Goal: Task Accomplishment & Management: Complete application form

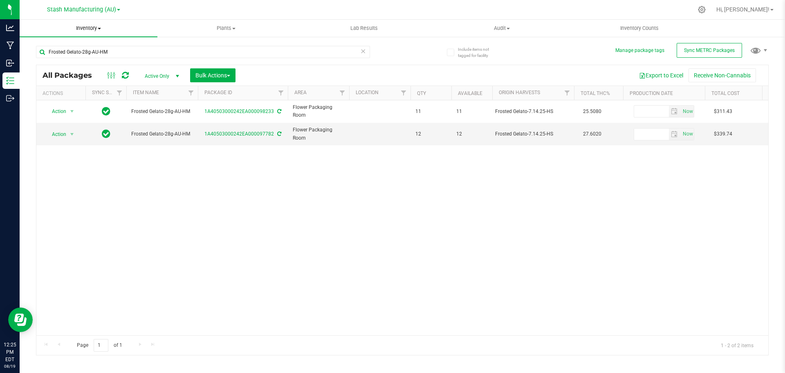
click at [92, 27] on span "Inventory" at bounding box center [89, 28] width 138 height 7
click at [80, 50] on li "All packages" at bounding box center [89, 50] width 138 height 10
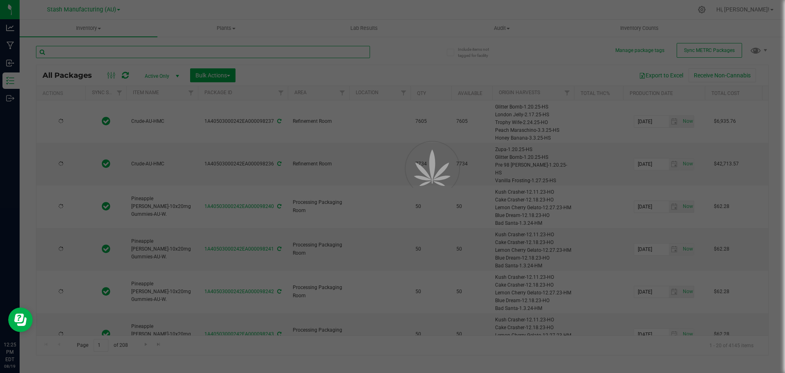
click at [128, 54] on input "text" at bounding box center [203, 52] width 334 height 12
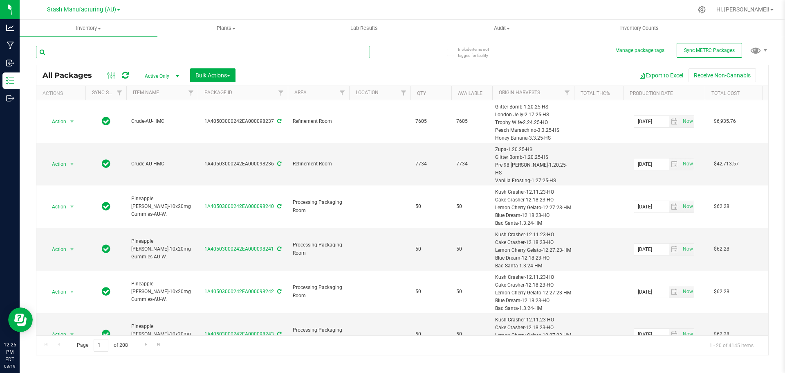
click at [128, 54] on input "text" at bounding box center [203, 52] width 334 height 12
type input "97813"
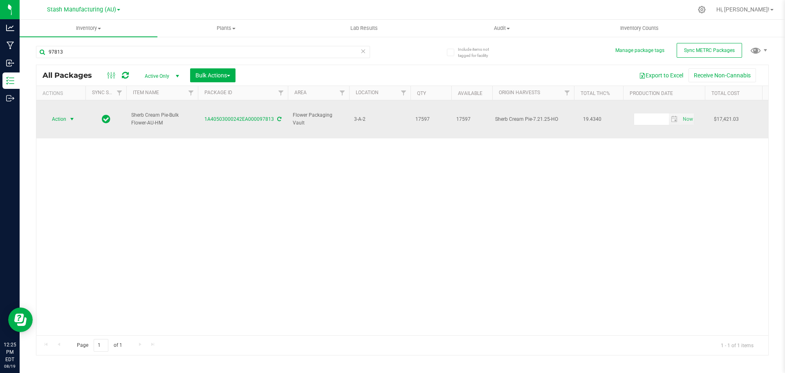
click at [63, 113] on span "Action" at bounding box center [56, 118] width 22 height 11
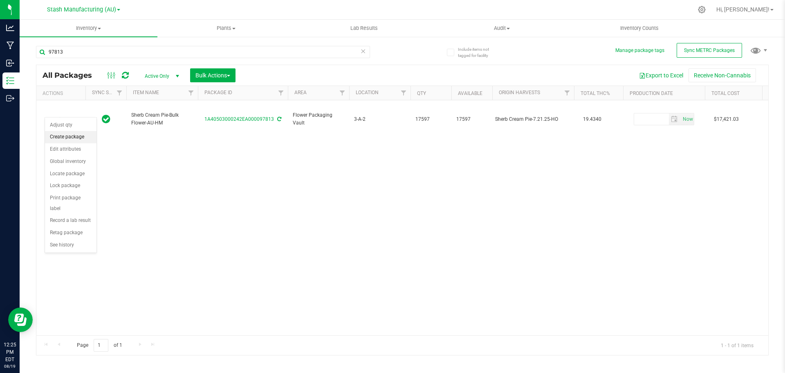
click at [70, 136] on li "Create package" at bounding box center [71, 137] width 52 height 12
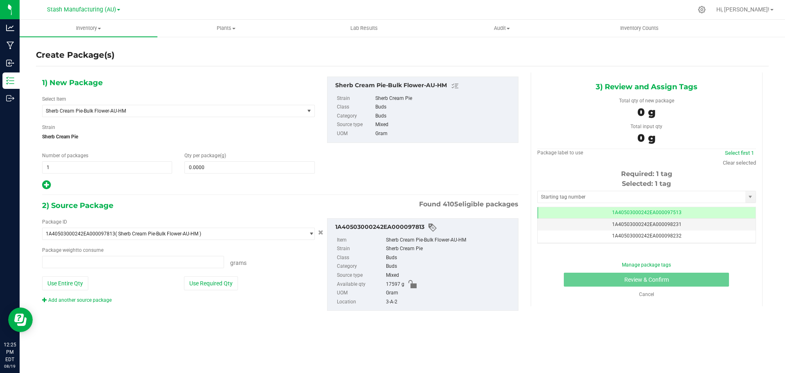
type input "0.0000 g"
click at [219, 167] on span at bounding box center [249, 167] width 130 height 12
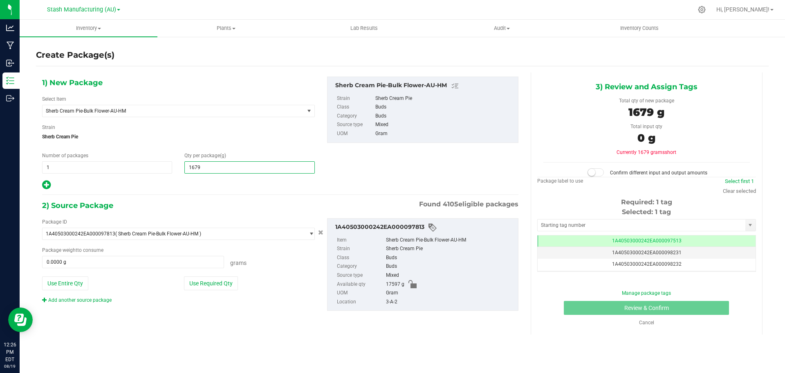
type input "16798"
type input "16,798.0000"
click at [214, 286] on button "Use Required Qty" at bounding box center [211, 283] width 54 height 14
type input "16798.0000 g"
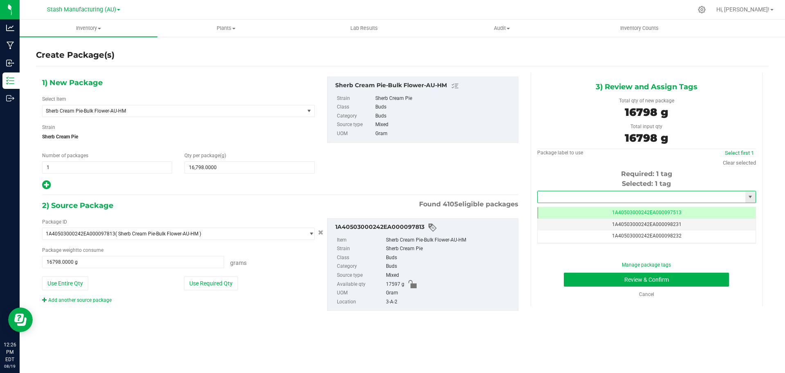
click at [578, 197] on input "text" at bounding box center [642, 196] width 208 height 11
click at [650, 209] on li "1A40503000242EA000098234" at bounding box center [647, 211] width 218 height 12
type input "1A40503000242EA000098234"
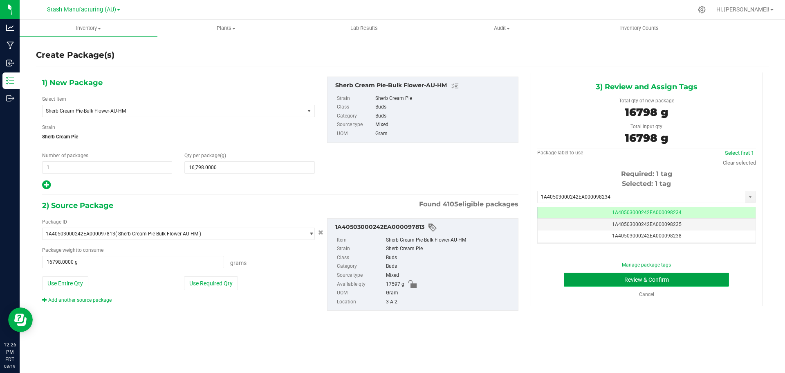
click at [576, 274] on button "Review & Confirm" at bounding box center [646, 279] width 165 height 14
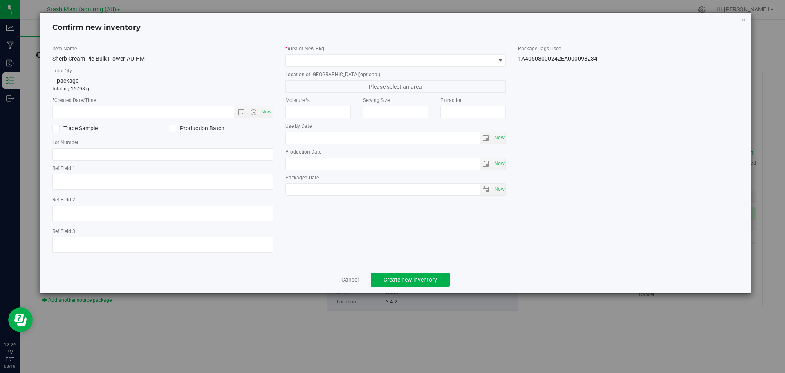
type input "[DATE]"
click at [268, 112] on span "Now" at bounding box center [266, 112] width 14 height 12
type input "[DATE] 12:26 PM"
click at [324, 67] on div "* Area of [GEOGRAPHIC_DATA] Location of [GEOGRAPHIC_DATA] (optional) Please sel…" at bounding box center [395, 122] width 233 height 155
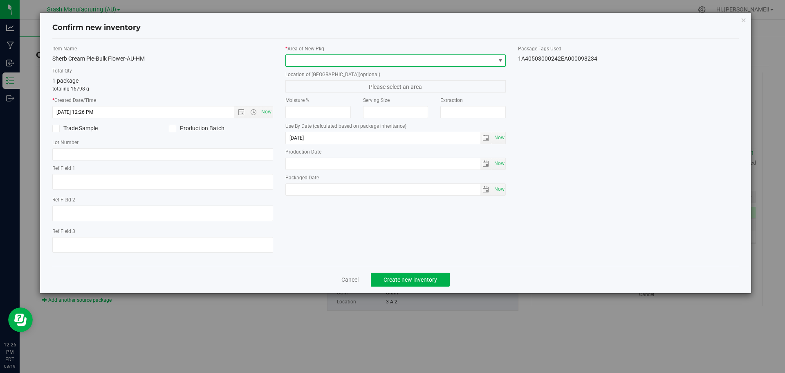
click at [325, 64] on span at bounding box center [391, 60] width 210 height 11
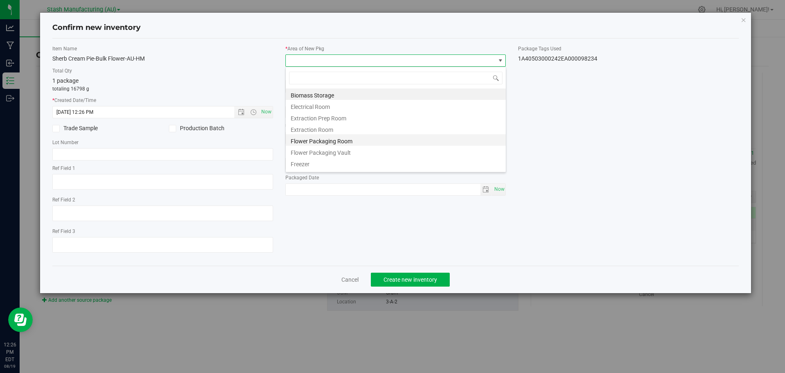
click at [335, 139] on li "Flower Packaging Room" at bounding box center [396, 139] width 220 height 11
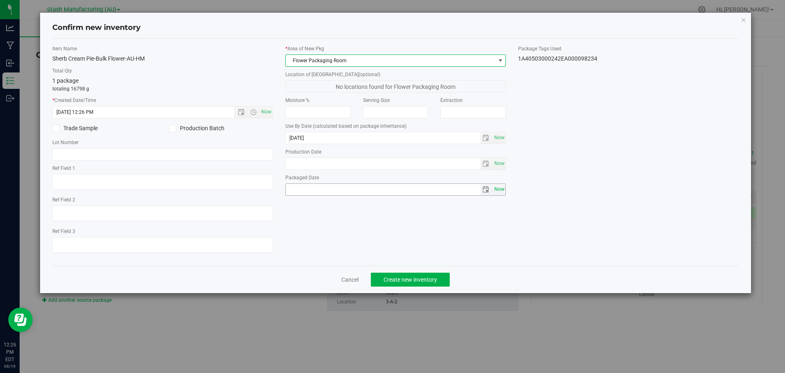
click at [504, 192] on span "Now" at bounding box center [500, 189] width 14 height 12
type input "[DATE]"
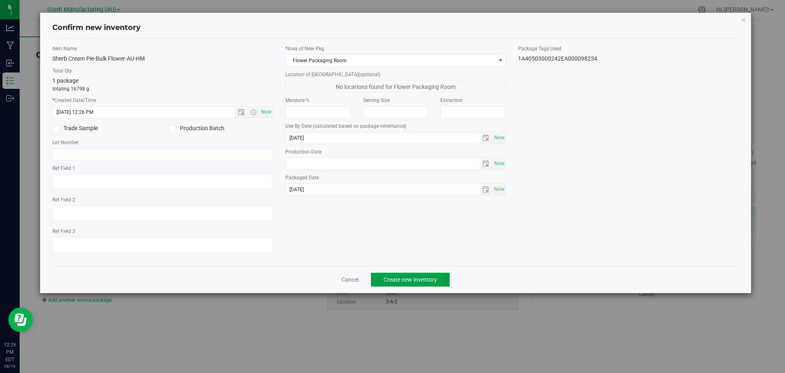
click at [425, 278] on span "Create new inventory" at bounding box center [411, 279] width 54 height 7
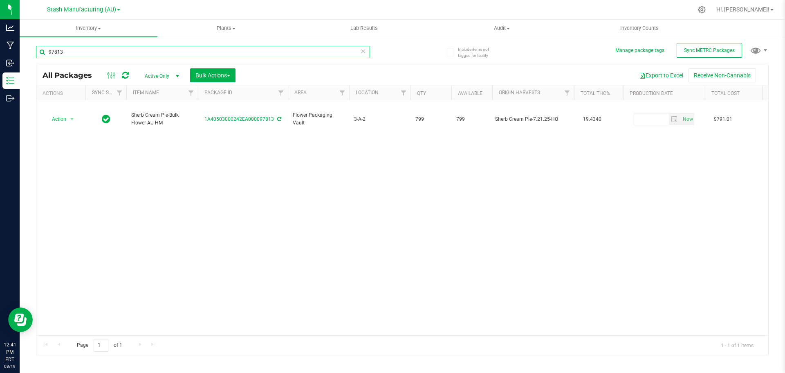
drag, startPoint x: 75, startPoint y: 55, endPoint x: 24, endPoint y: 58, distance: 50.8
click at [24, 58] on div "Include items not tagged for facility Manage package tags Sync METRC Packages 9…" at bounding box center [403, 161] width 766 height 250
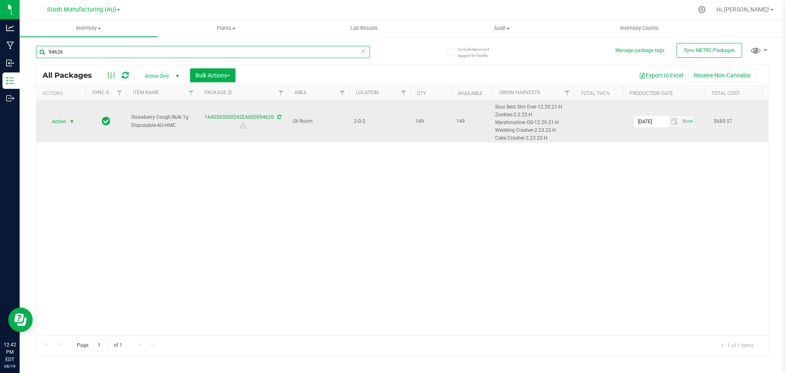
type input "94626"
click at [53, 121] on span "Action" at bounding box center [56, 121] width 22 height 11
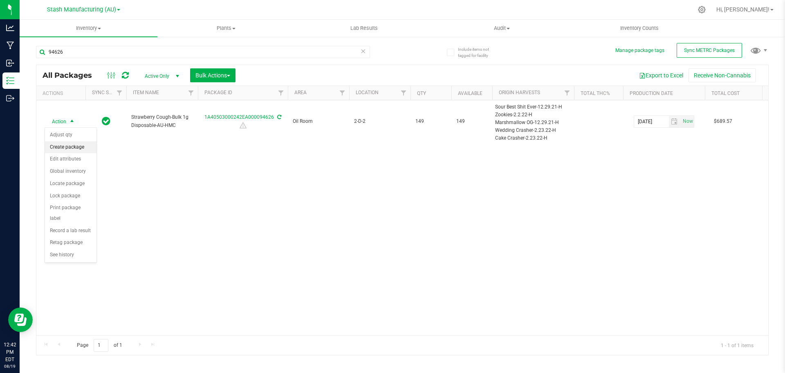
click at [65, 148] on li "Create package" at bounding box center [71, 147] width 52 height 12
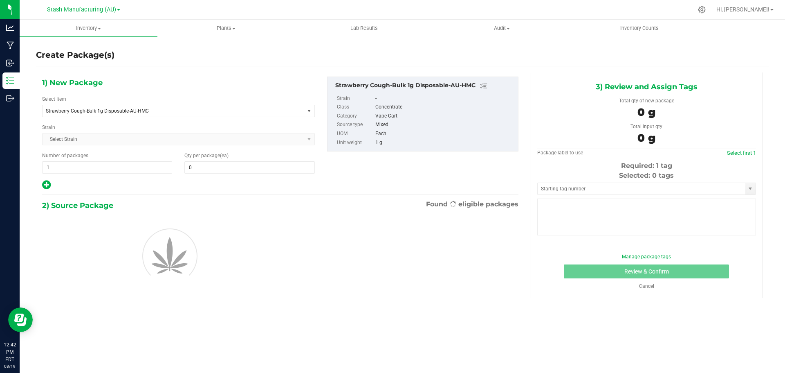
type input "0"
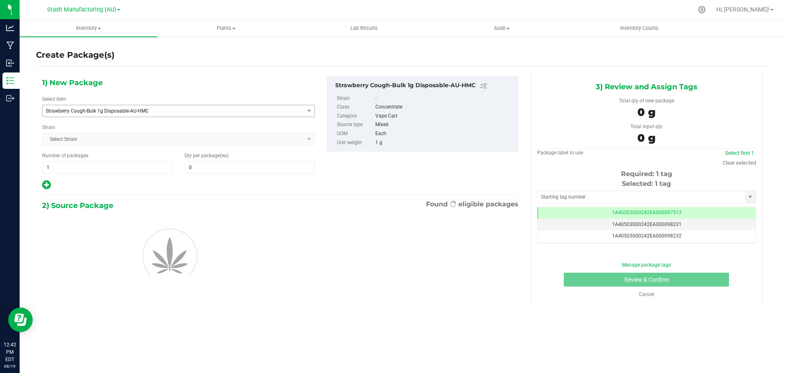
scroll to position [0, 0]
click at [121, 120] on div "1) New Package Select Item Strawberry Cough-Bulk 1g Disposable-AU-HMC 38 Specia…" at bounding box center [178, 133] width 285 height 114
click at [117, 108] on span "Strawberry Cough-Bulk 1g Disposable-AU-HMC" at bounding box center [168, 111] width 245 height 6
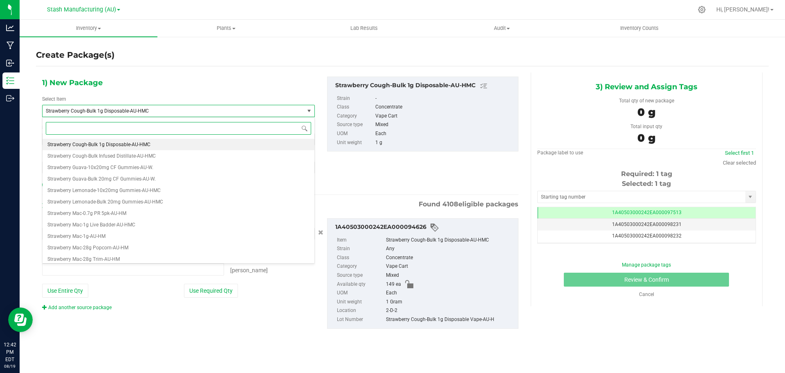
type input "0 ea"
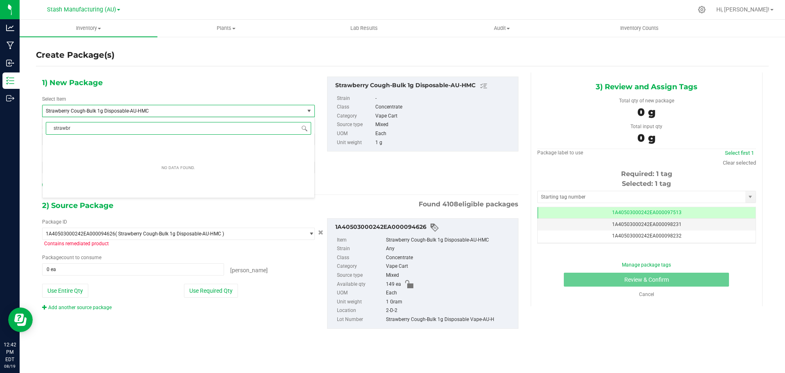
type input "strawb"
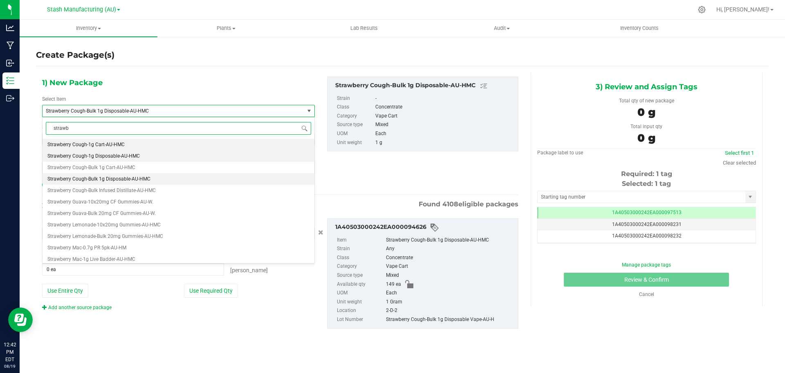
click at [100, 153] on span "Strawberry Cough-1g Disposable-AU-HMC" at bounding box center [93, 156] width 92 height 6
type input "0"
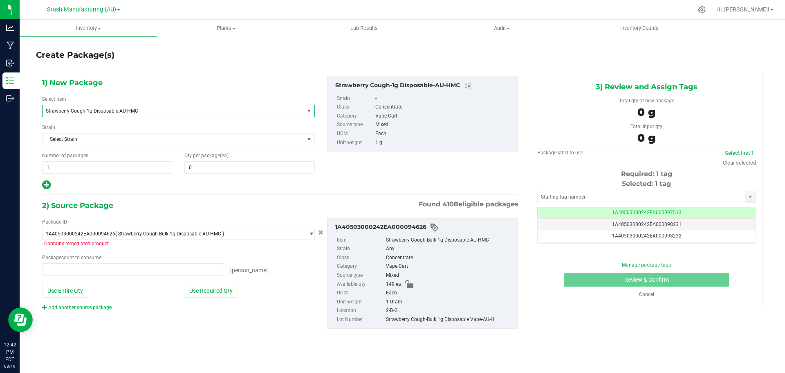
type input "0 ea"
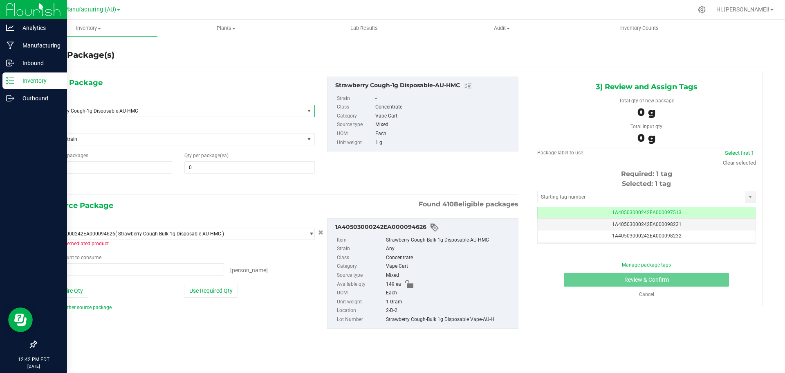
click at [43, 85] on p "Inventory" at bounding box center [38, 81] width 49 height 10
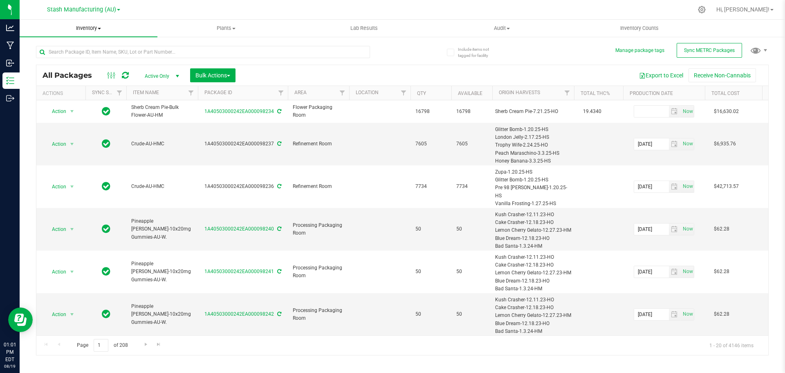
click at [92, 34] on uib-tab-heading "Inventory All packages All inventory Waste log Create inventory" at bounding box center [89, 28] width 138 height 17
click at [92, 29] on span "Inventory" at bounding box center [89, 28] width 138 height 7
click at [79, 51] on li "All packages" at bounding box center [89, 50] width 138 height 10
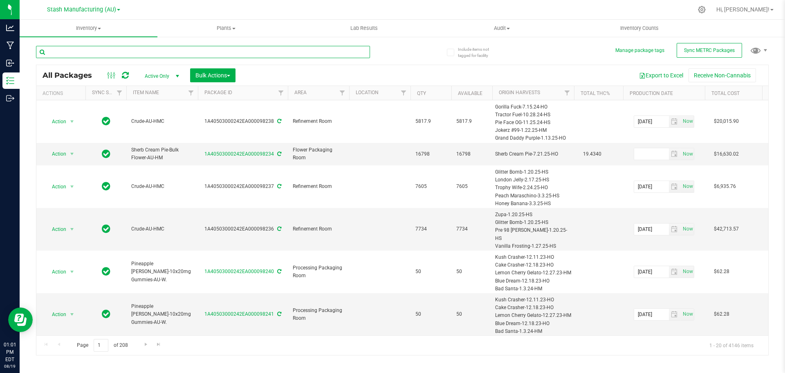
click at [205, 52] on input "text" at bounding box center [203, 52] width 334 height 12
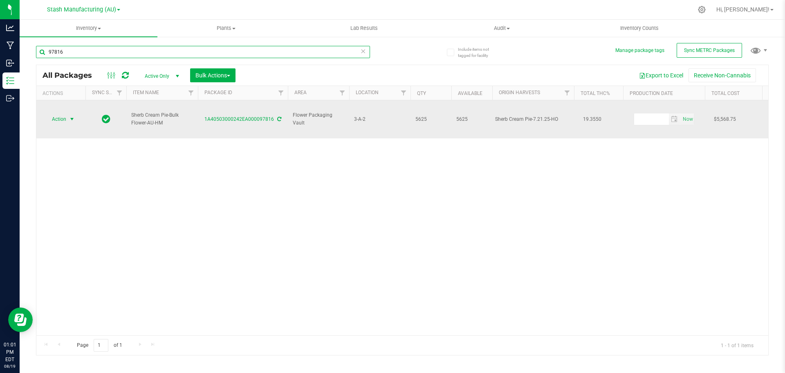
type input "97816"
click at [67, 113] on span "select" at bounding box center [72, 118] width 10 height 11
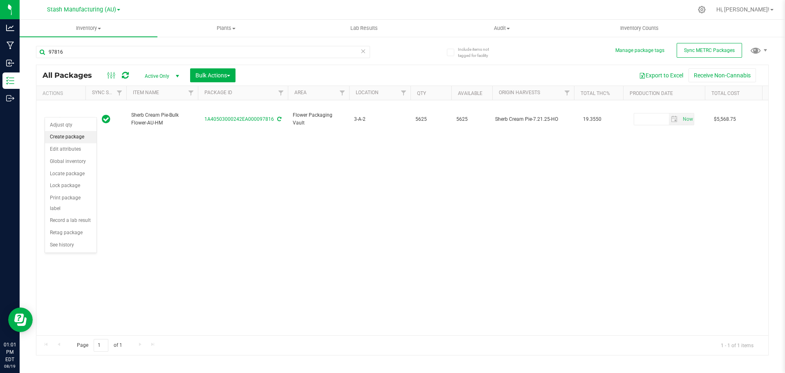
click at [68, 137] on li "Create package" at bounding box center [71, 137] width 52 height 12
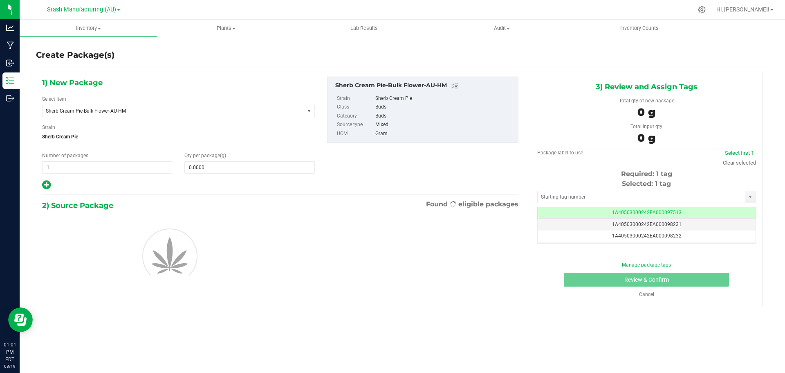
scroll to position [0, 0]
click at [247, 165] on span at bounding box center [249, 167] width 130 height 12
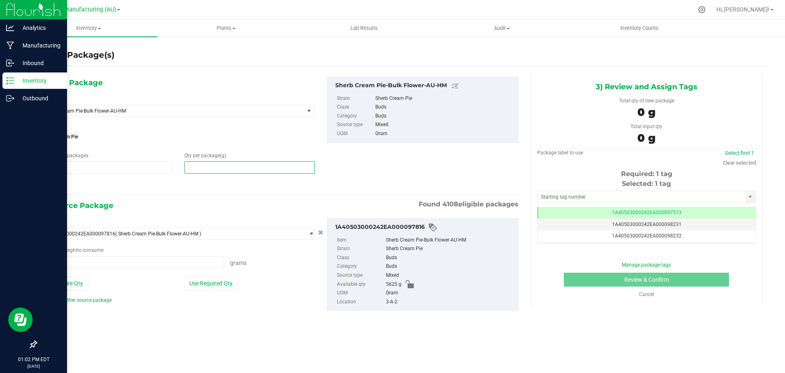
type input "0.0000"
type input "0"
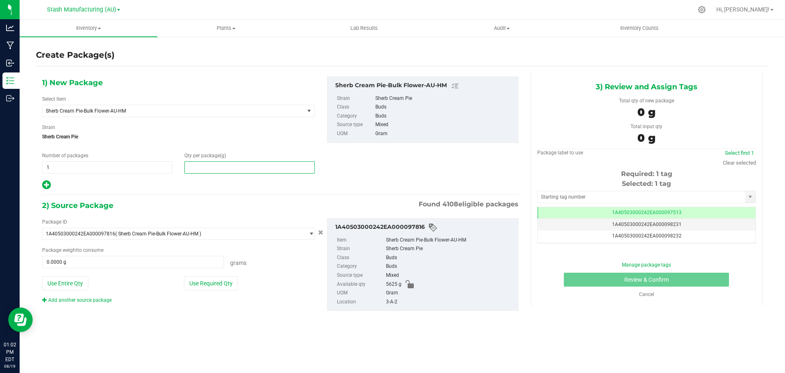
click at [257, 168] on span at bounding box center [249, 167] width 130 height 12
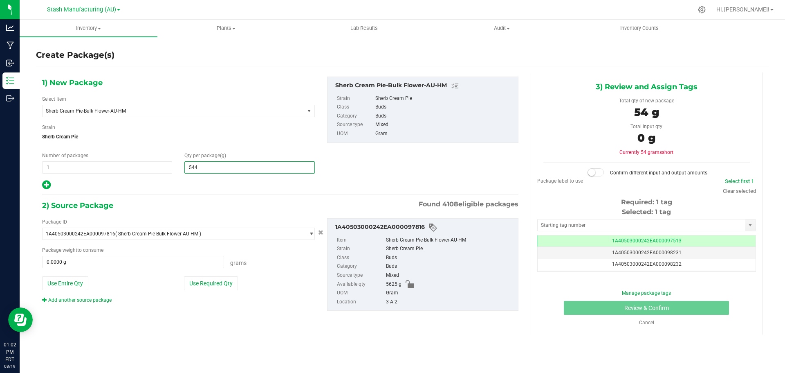
type input "5448"
type input "5,448.0000"
click at [230, 286] on button "Use Required Qty" at bounding box center [211, 283] width 54 height 14
type input "5448.0000 g"
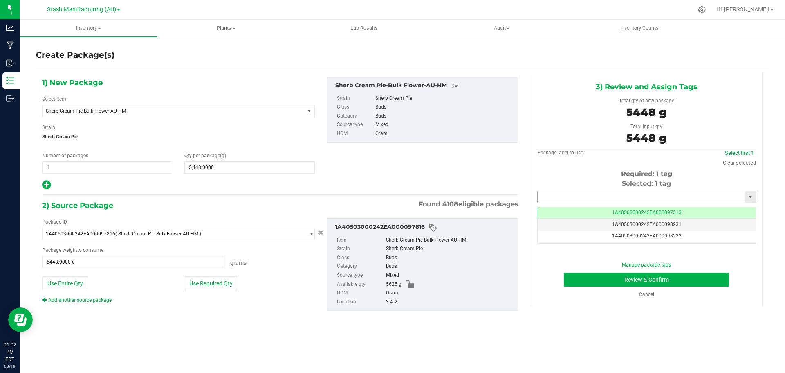
click at [553, 199] on input "text" at bounding box center [642, 196] width 208 height 11
click at [636, 212] on li "1A40503000242EA000098235" at bounding box center [647, 211] width 218 height 12
type input "1A40503000242EA000098235"
click at [665, 279] on button "Review & Confirm" at bounding box center [646, 279] width 165 height 14
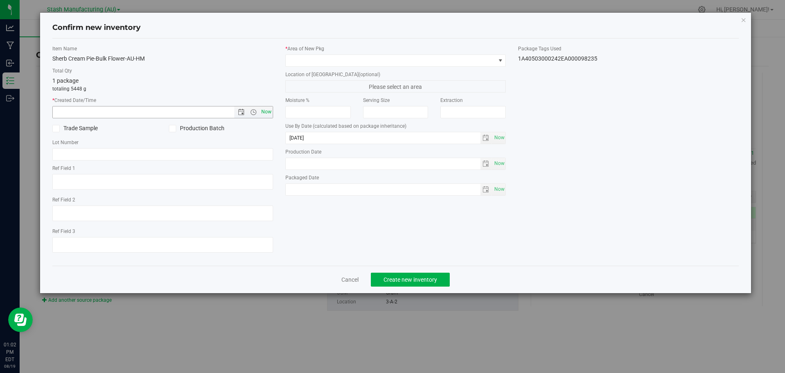
click at [268, 111] on span "Now" at bounding box center [266, 112] width 14 height 12
type input "[DATE] 1:02 PM"
click at [331, 59] on span at bounding box center [391, 60] width 210 height 11
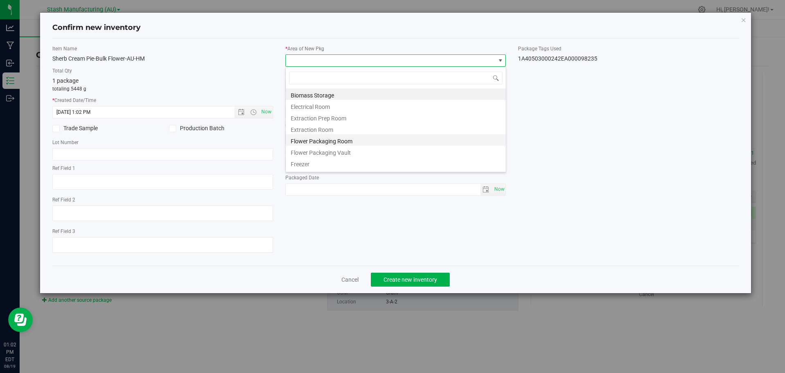
click at [317, 139] on li "Flower Packaging Room" at bounding box center [396, 139] width 220 height 11
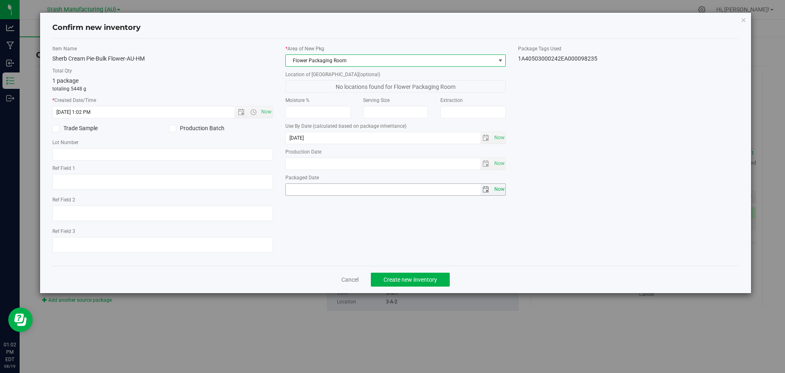
click at [495, 190] on span "Now" at bounding box center [500, 189] width 14 height 12
type input "[DATE]"
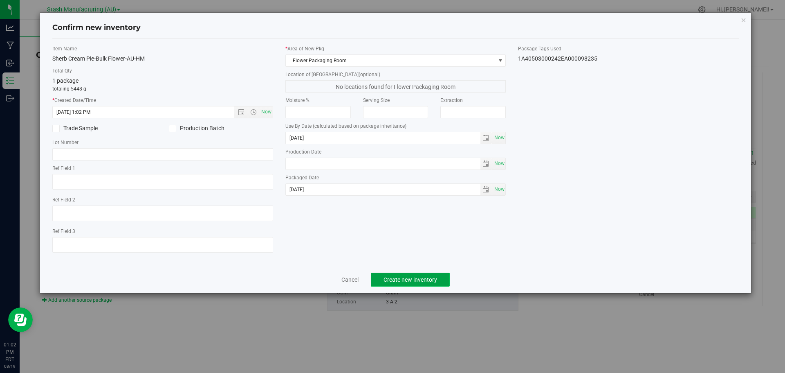
click at [418, 279] on span "Create new inventory" at bounding box center [411, 279] width 54 height 7
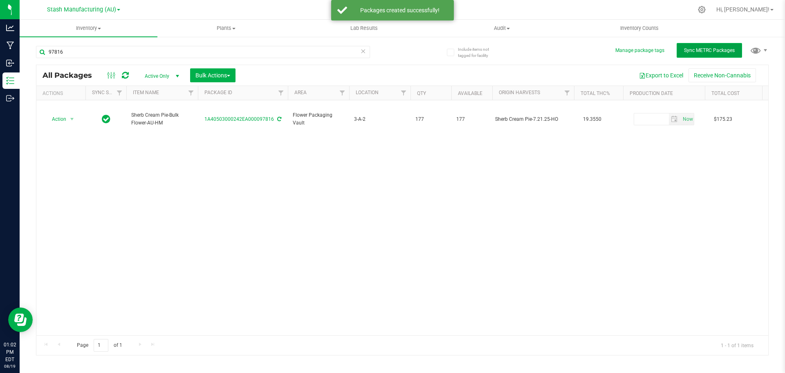
click at [704, 48] on span "Sync METRC Packages" at bounding box center [709, 50] width 51 height 6
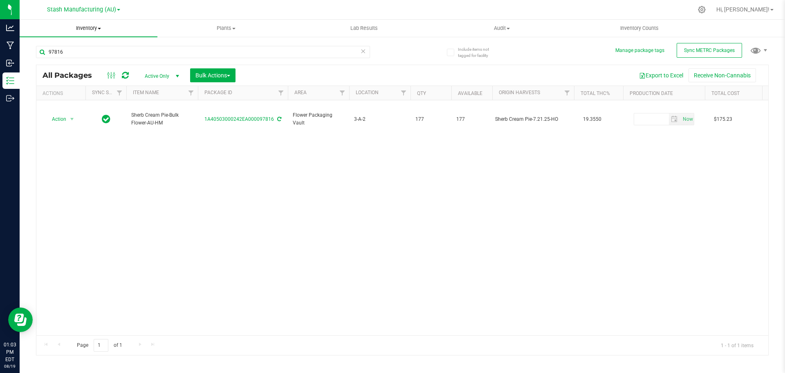
click at [91, 31] on span "Inventory" at bounding box center [89, 28] width 138 height 7
click at [80, 54] on li "All packages" at bounding box center [89, 50] width 138 height 10
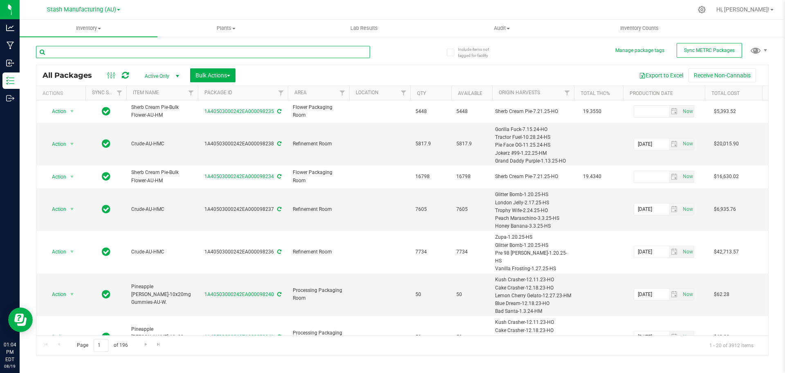
click at [103, 54] on input "text" at bounding box center [203, 52] width 334 height 12
type input "s"
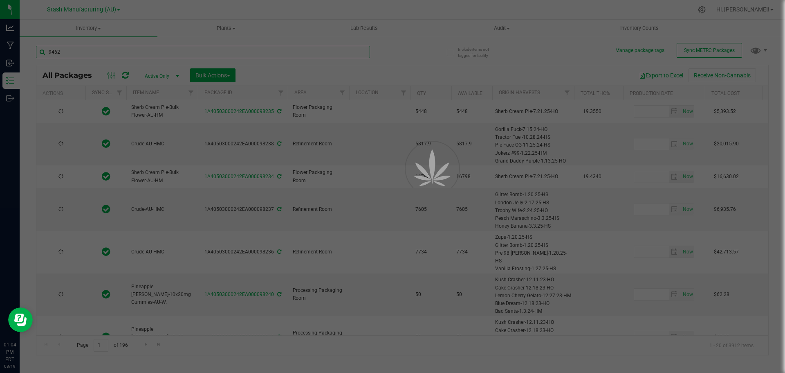
type input "94626"
type input "[DATE]"
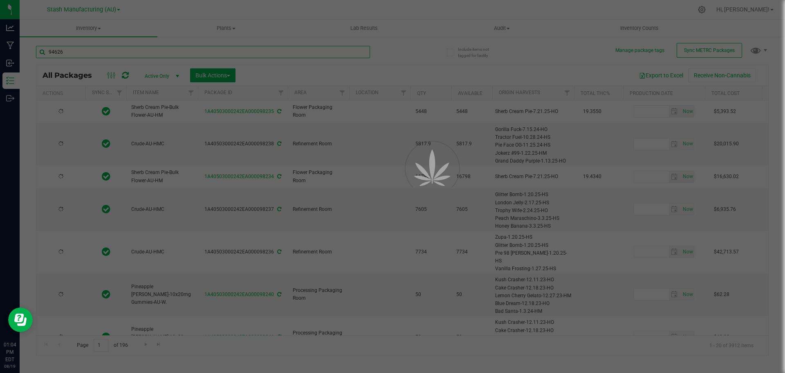
type input "[DATE]"
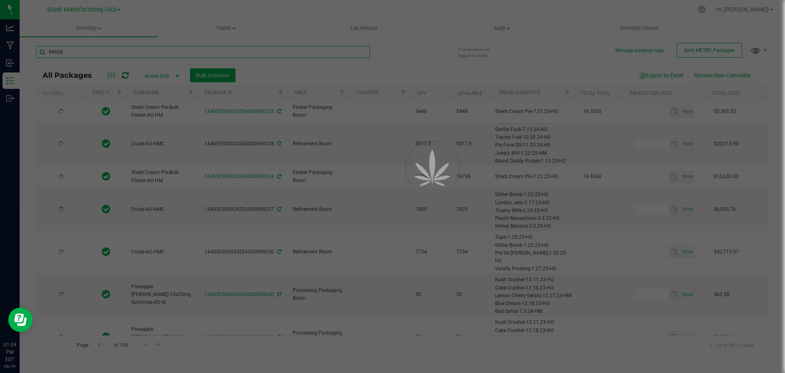
type input "[DATE]"
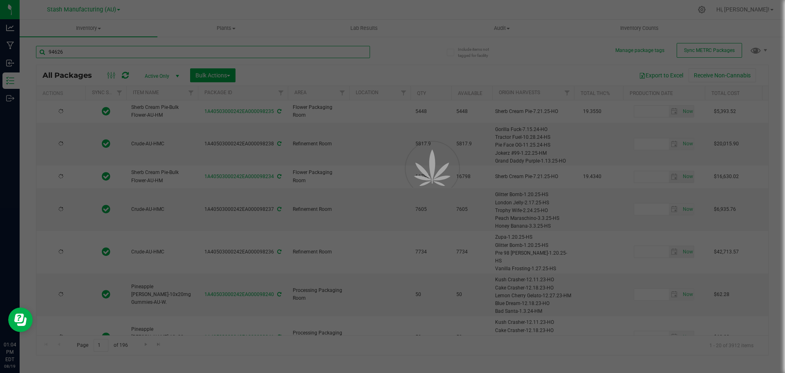
type input "[DATE]"
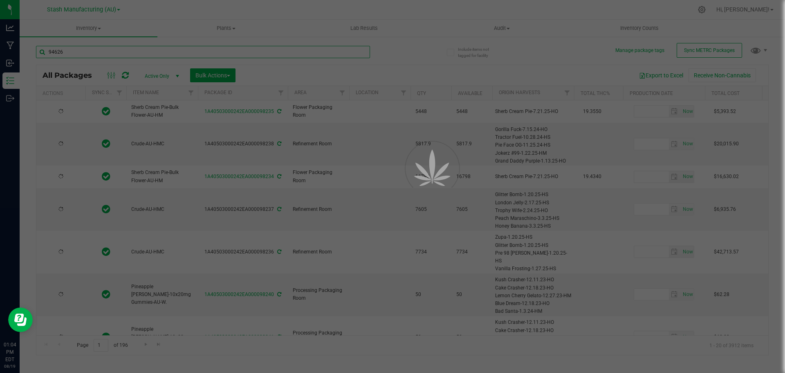
type input "[DATE]"
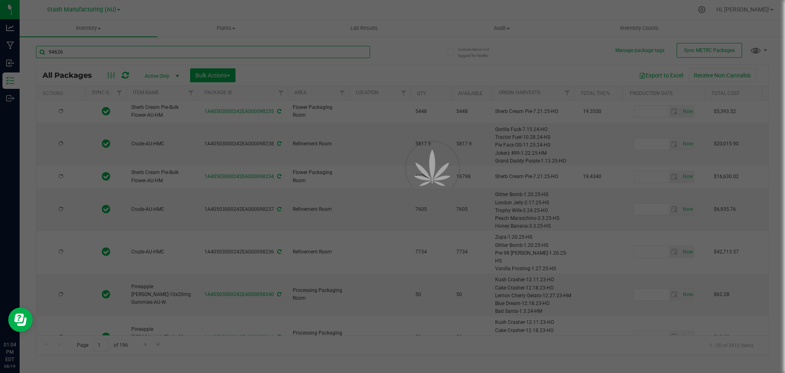
type input "[DATE]"
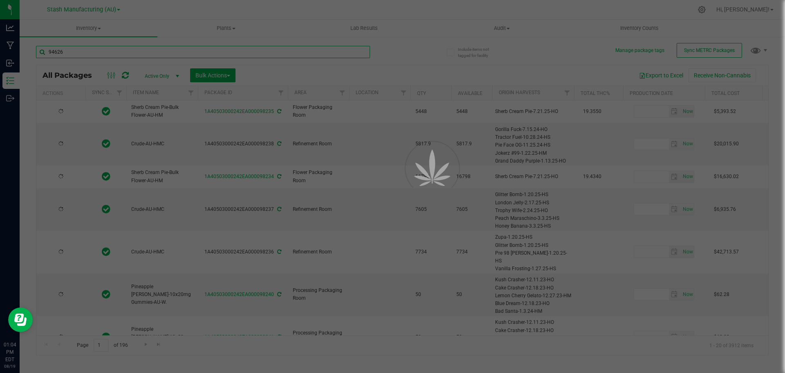
type input "[DATE]"
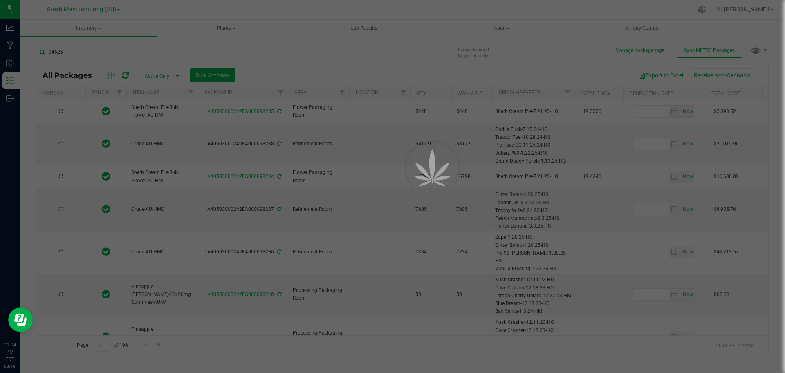
type input "[DATE]"
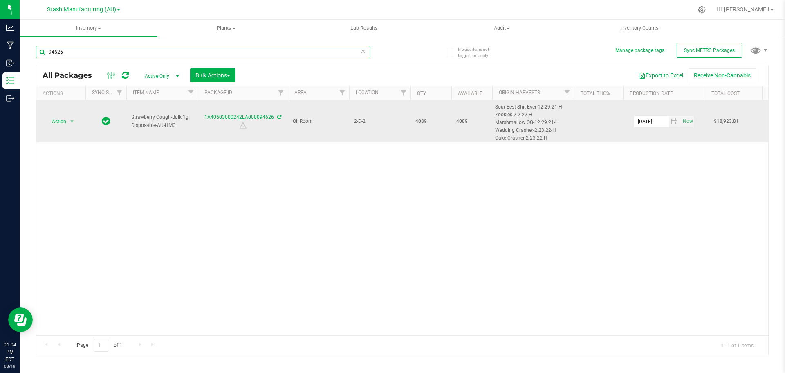
type input "94626"
click at [56, 127] on span "Action" at bounding box center [56, 121] width 22 height 11
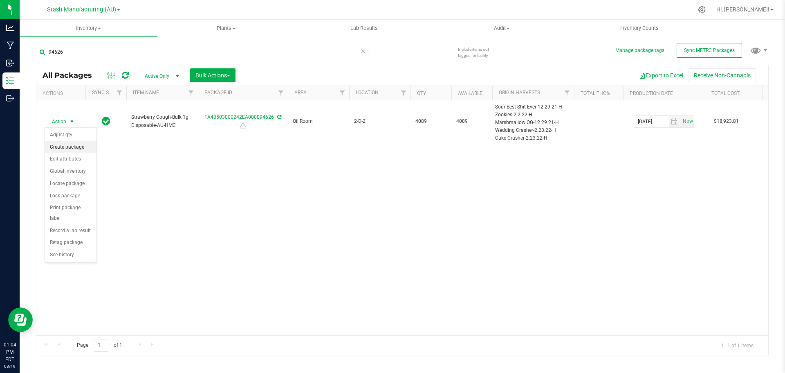
click at [74, 146] on li "Create package" at bounding box center [71, 147] width 52 height 12
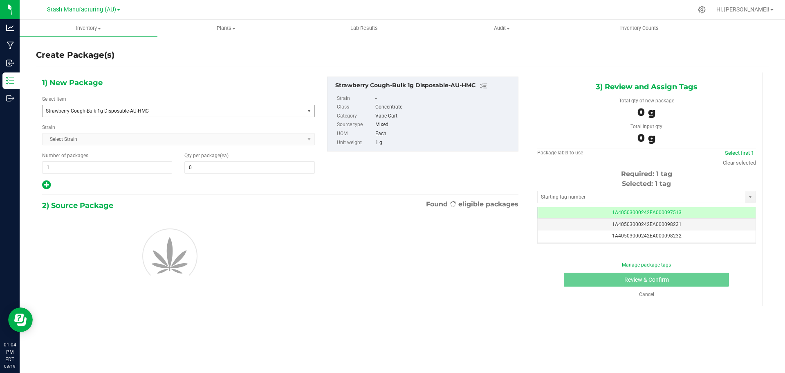
scroll to position [0, 0]
click at [97, 111] on span "Strawberry Cough-Bulk 1g Disposable-AU-HMC" at bounding box center [168, 111] width 245 height 6
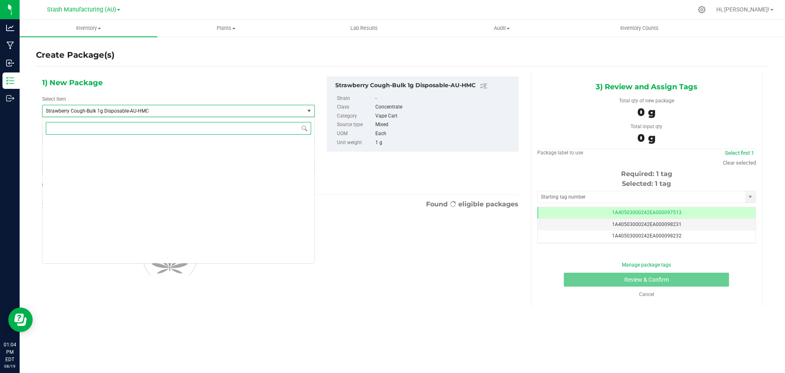
scroll to position [12771, 0]
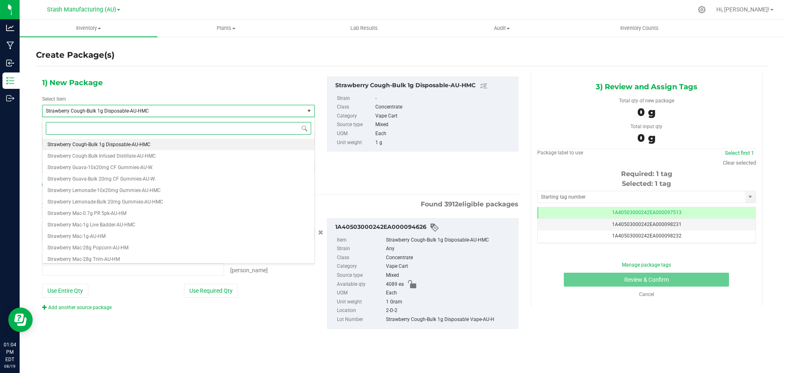
type input "0 ea"
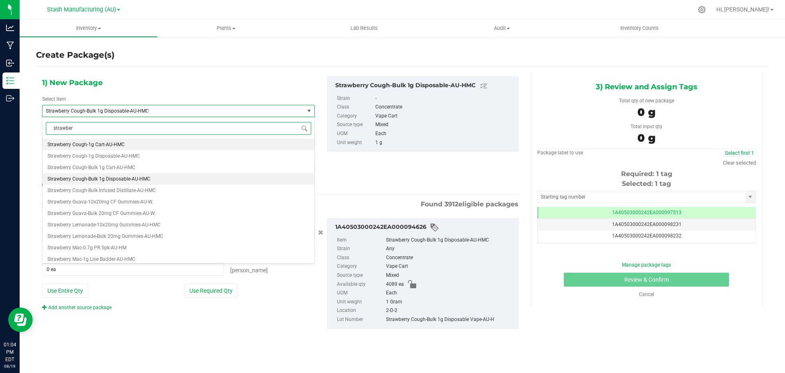
type input "strawberr"
click at [86, 154] on span "Strawberry Cough-1g Disposable-AU-HMC" at bounding box center [93, 156] width 92 height 6
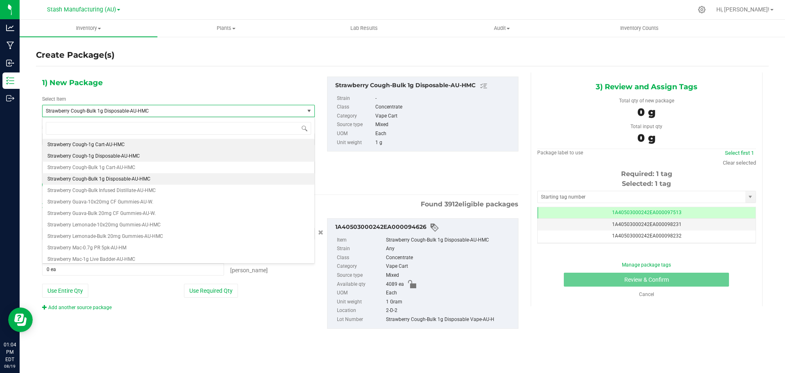
type input "0"
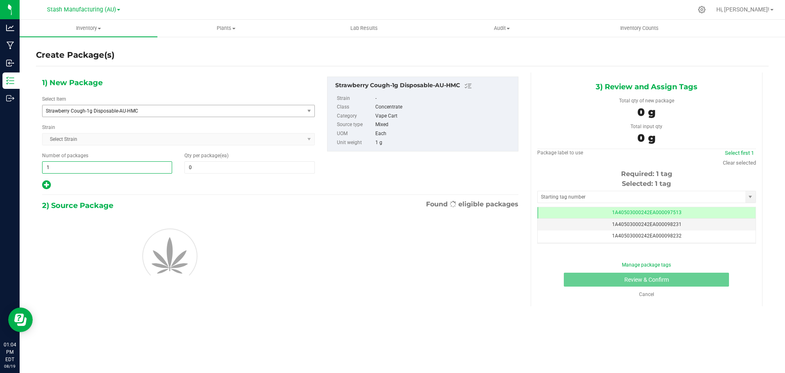
click at [124, 169] on span "1 1" at bounding box center [107, 167] width 130 height 12
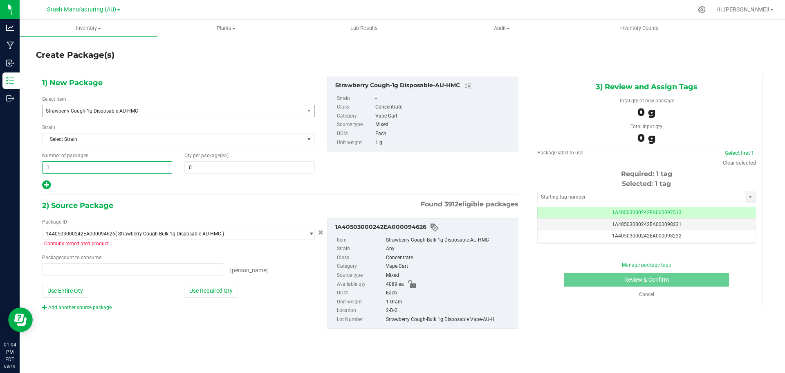
type input "0 ea"
type input "197"
click at [229, 166] on span at bounding box center [249, 167] width 130 height 12
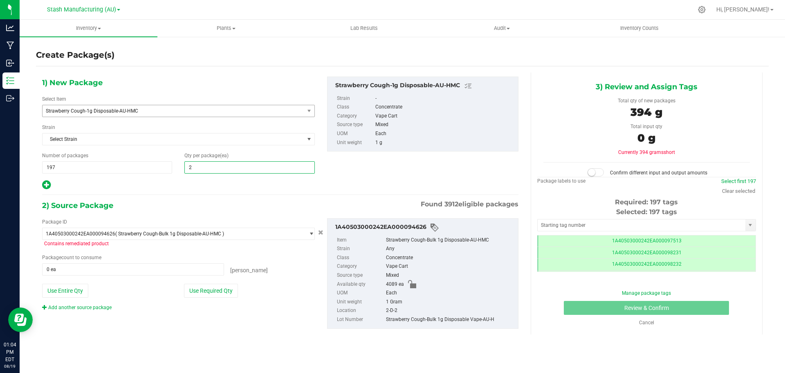
type input "20"
click at [225, 290] on button "Use Required Qty" at bounding box center [211, 290] width 54 height 14
type input "3940 ea"
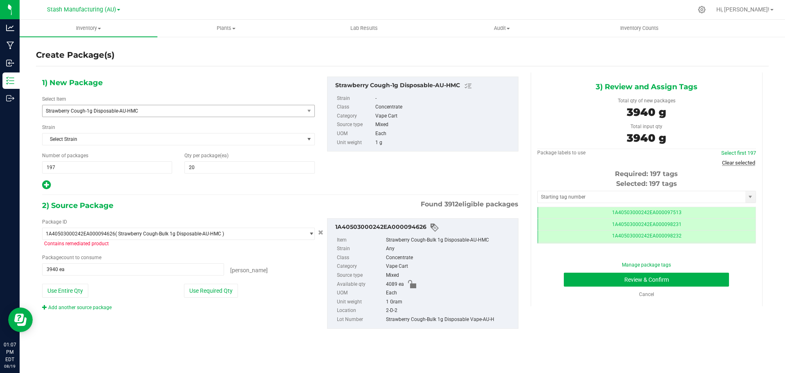
click at [737, 162] on link "Clear selected" at bounding box center [738, 163] width 33 height 6
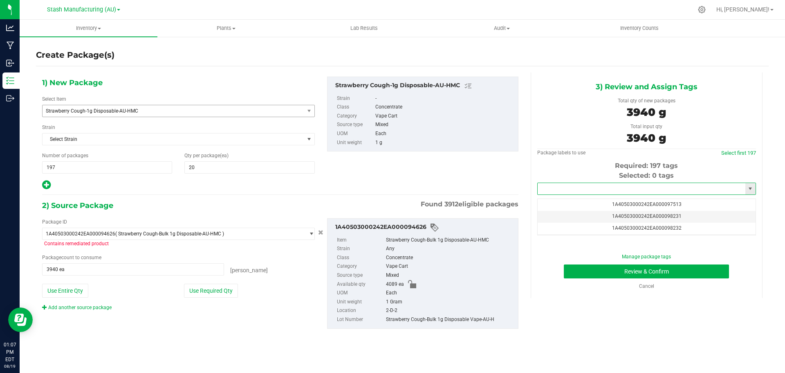
click at [681, 189] on input "text" at bounding box center [642, 188] width 208 height 11
click at [662, 202] on li "1A40503000242EA000098303" at bounding box center [647, 202] width 218 height 12
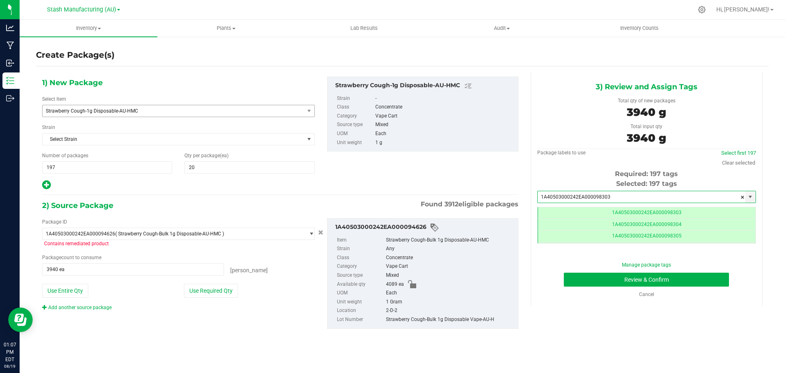
scroll to position [0, 0]
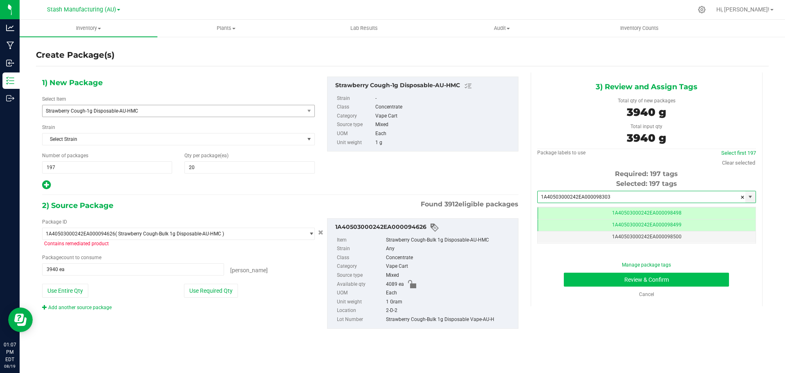
type input "1A40503000242EA000098303"
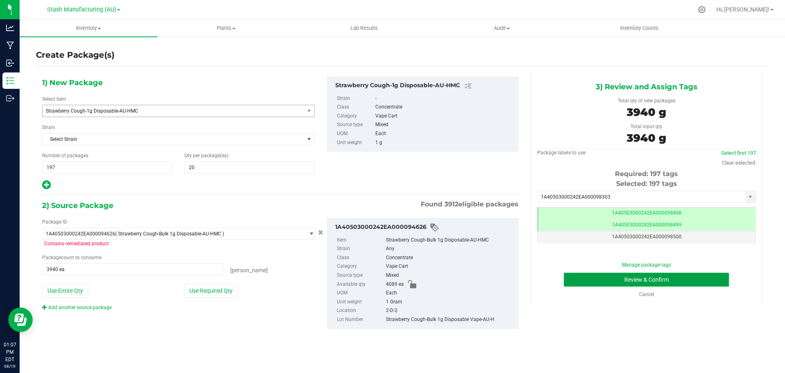
click at [707, 280] on button "Review & Confirm" at bounding box center [646, 279] width 165 height 14
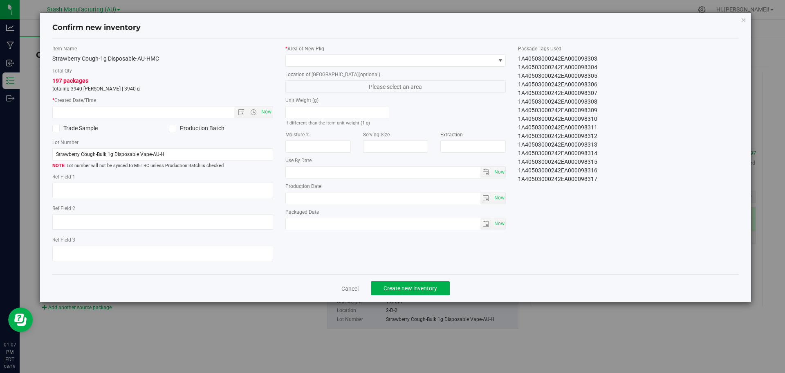
type input "[DATE]"
click at [268, 112] on span "Now" at bounding box center [266, 112] width 14 height 12
type input "[DATE] 1:07 PM"
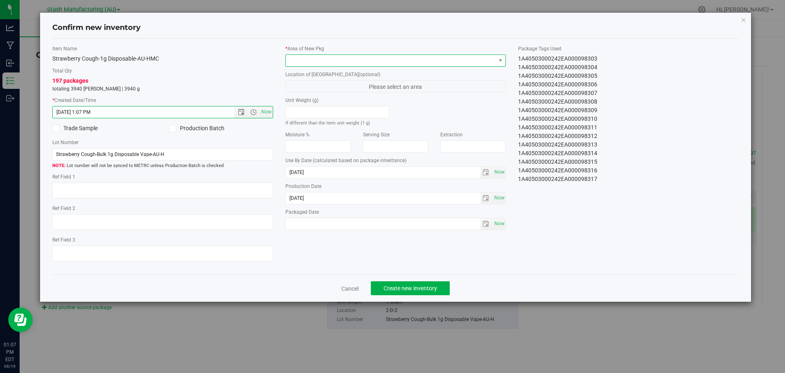
click at [295, 59] on span at bounding box center [391, 60] width 210 height 11
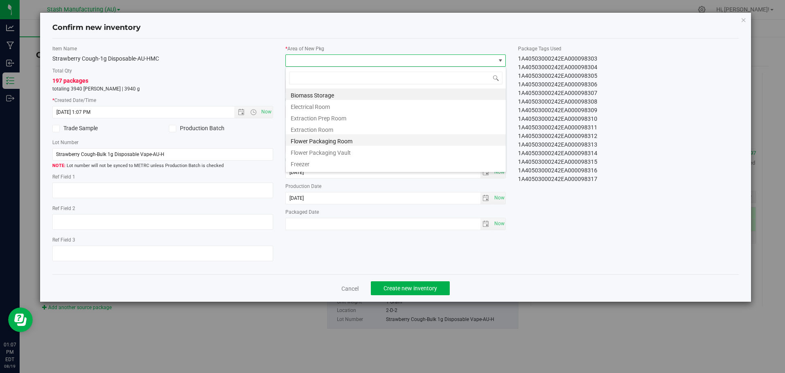
click at [323, 142] on li "Flower Packaging Room" at bounding box center [396, 139] width 220 height 11
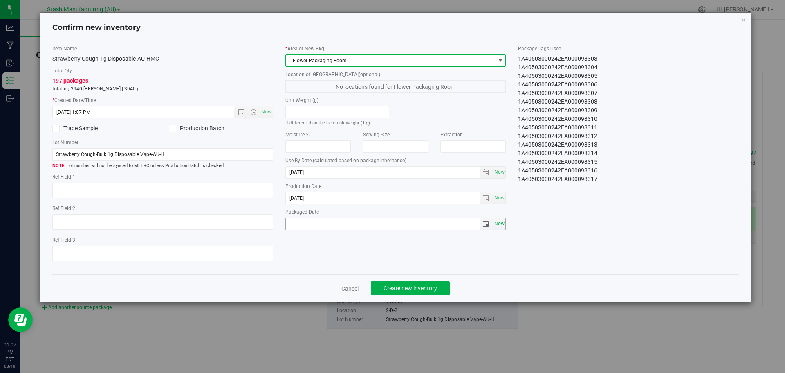
click at [496, 225] on span "Now" at bounding box center [500, 224] width 14 height 12
type input "[DATE]"
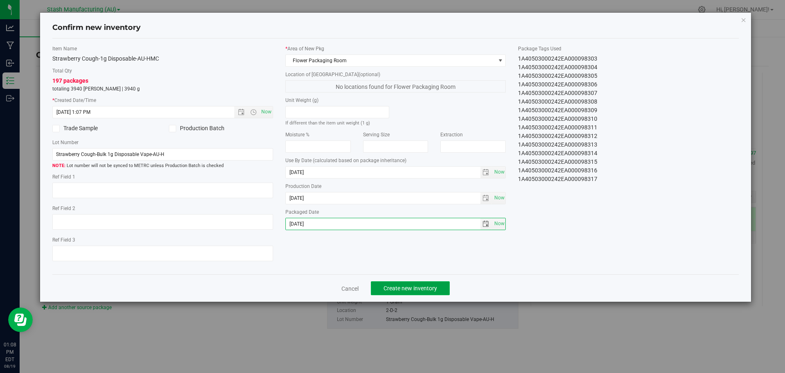
click at [416, 291] on span "Create new inventory" at bounding box center [411, 288] width 54 height 7
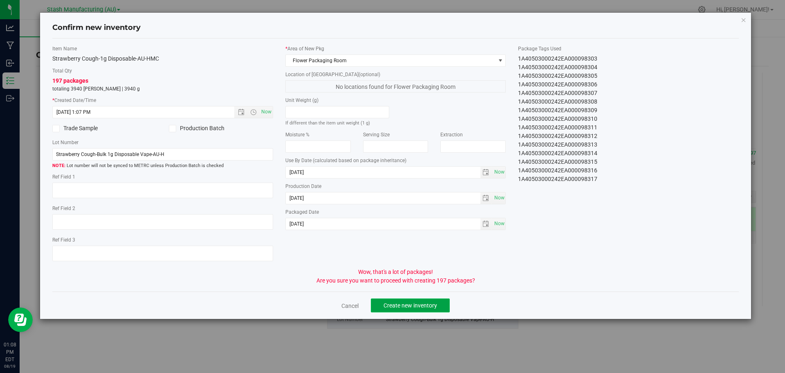
click at [421, 305] on span "Create new inventory" at bounding box center [411, 305] width 54 height 7
